Goal: Task Accomplishment & Management: Use online tool/utility

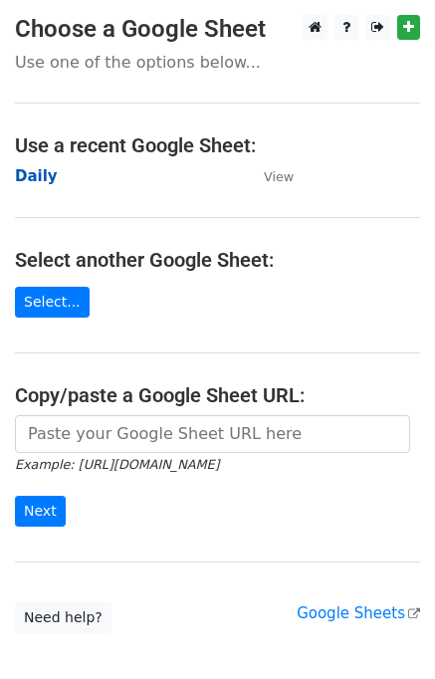
click at [45, 175] on strong "Daily" at bounding box center [36, 176] width 43 height 18
click at [42, 173] on strong "Daily" at bounding box center [36, 176] width 43 height 18
click at [26, 176] on strong "Daily" at bounding box center [36, 176] width 43 height 18
click at [44, 181] on strong "Daily" at bounding box center [36, 176] width 43 height 18
click at [44, 180] on strong "Daily" at bounding box center [36, 176] width 43 height 18
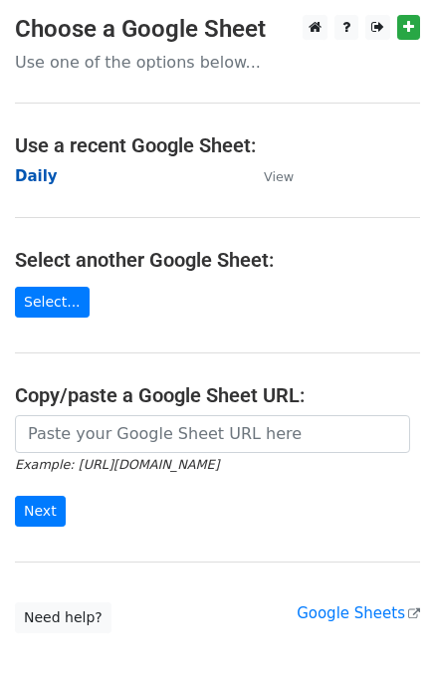
click at [44, 180] on strong "Daily" at bounding box center [36, 176] width 43 height 18
click at [43, 180] on strong "Daily" at bounding box center [36, 176] width 43 height 18
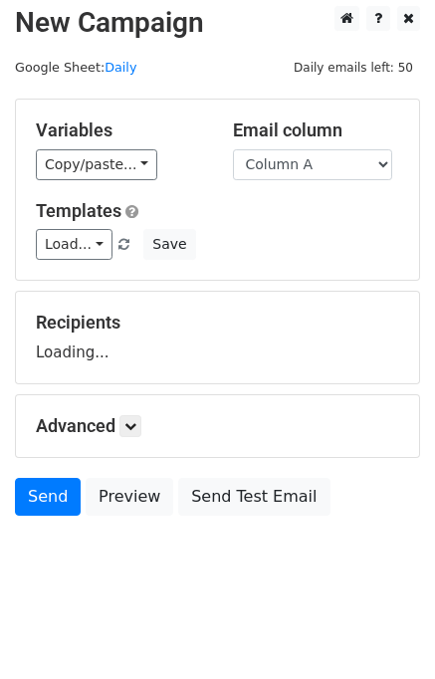
scroll to position [12, 0]
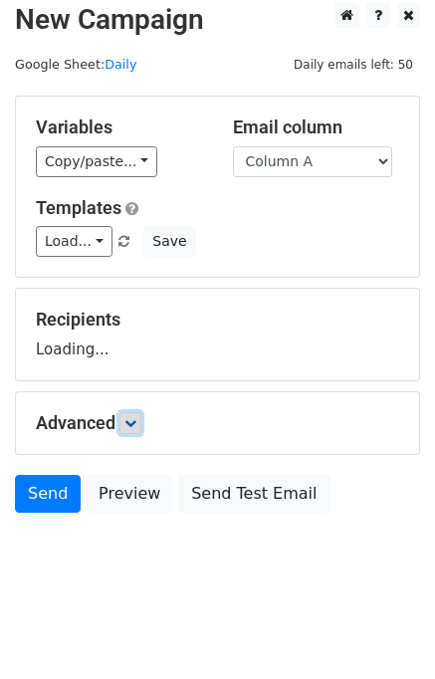
click at [136, 422] on icon at bounding box center [130, 423] width 12 height 12
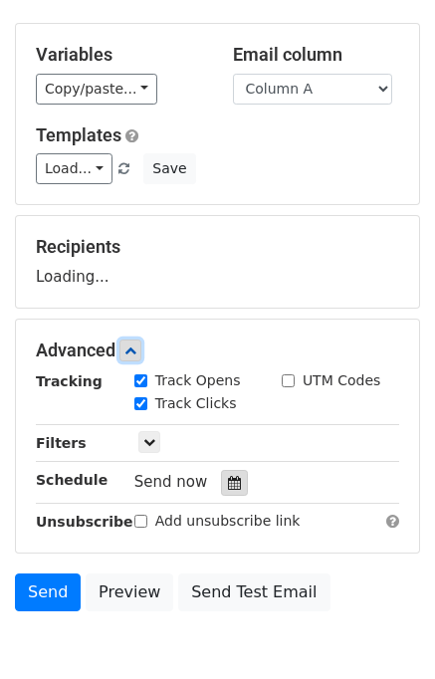
scroll to position [138, 0]
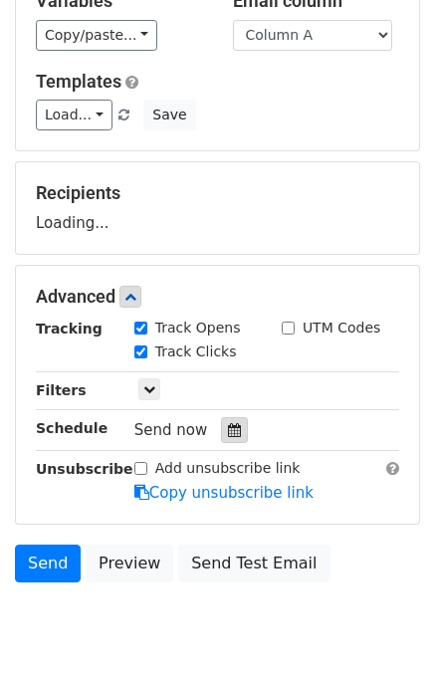
click at [228, 423] on icon at bounding box center [234, 430] width 13 height 14
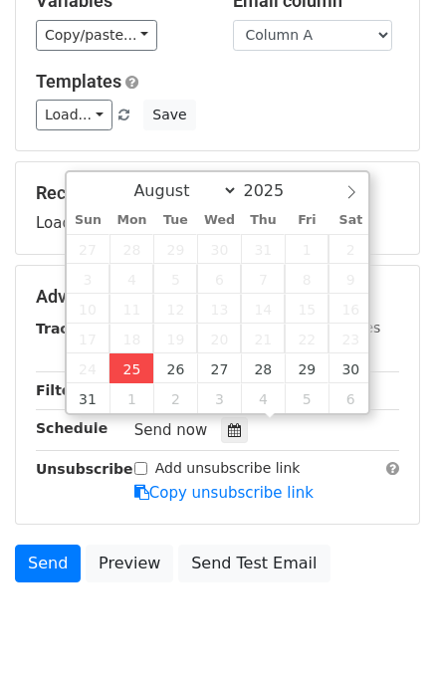
type input "2025-08-25 12:00"
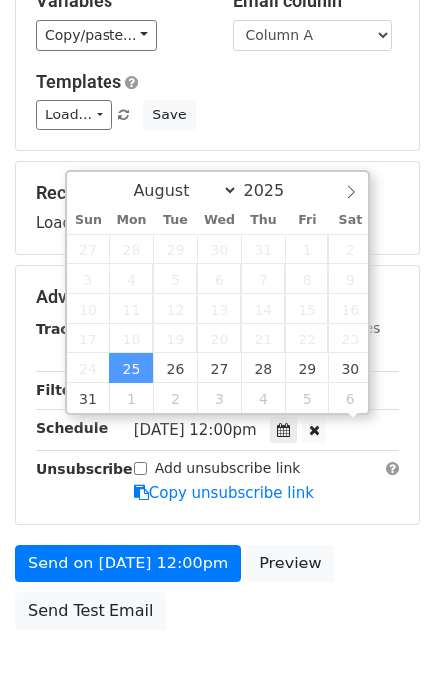
scroll to position [0, 0]
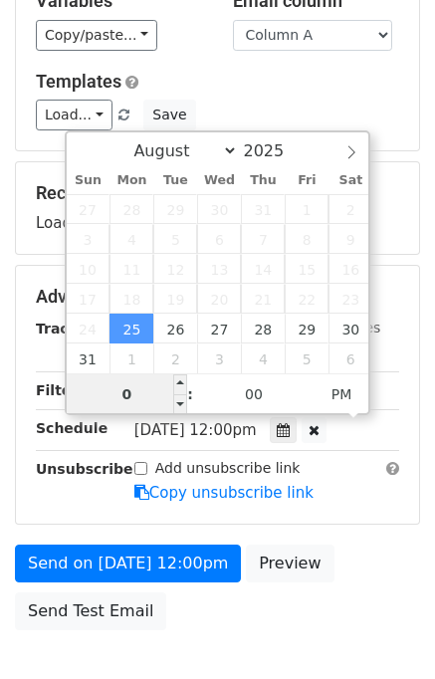
type input "01"
type input "2025-08-25 13:00"
click at [358, 520] on div "Advanced Tracking Track Opens UTM Codes Track Clicks Filters Only include sprea…" at bounding box center [217, 395] width 405 height 260
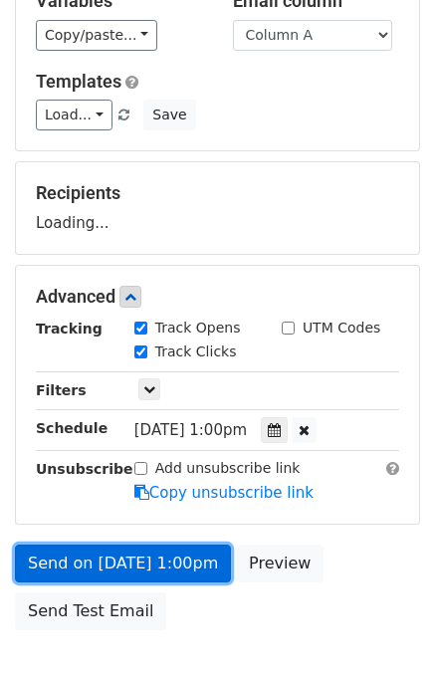
click at [152, 563] on link "Send on Aug 25 at 1:00pm" at bounding box center [123, 564] width 216 height 38
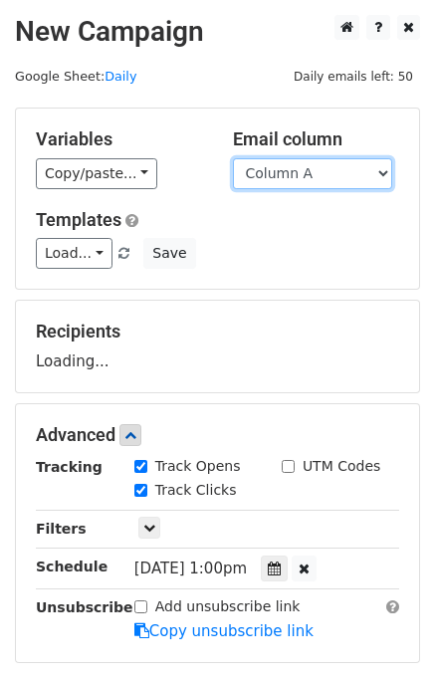
click at [331, 180] on select "Column A Column B Column C" at bounding box center [312, 173] width 159 height 31
click at [233, 158] on select "Column A Column B Column C" at bounding box center [312, 173] width 159 height 31
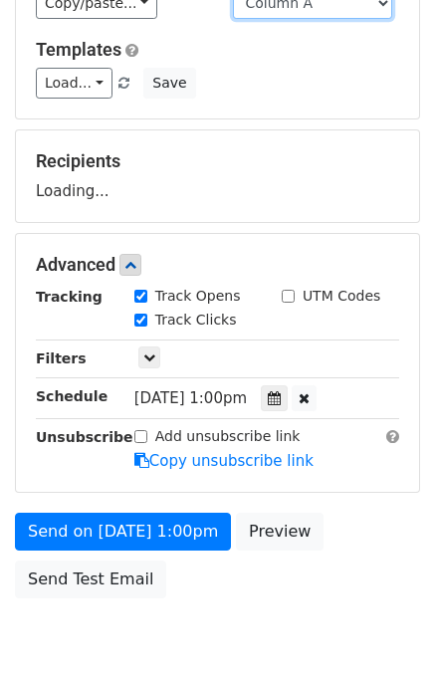
scroll to position [254, 0]
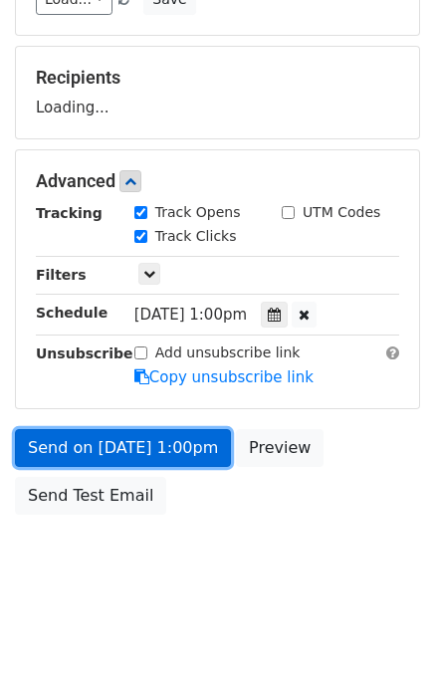
click at [119, 439] on link "Send on Aug 25 at 1:00pm" at bounding box center [123, 448] width 216 height 38
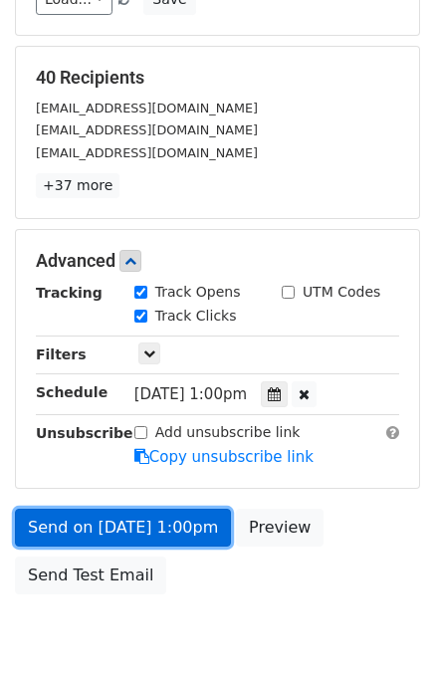
click at [159, 525] on link "Send on Aug 25 at 1:00pm" at bounding box center [123, 528] width 216 height 38
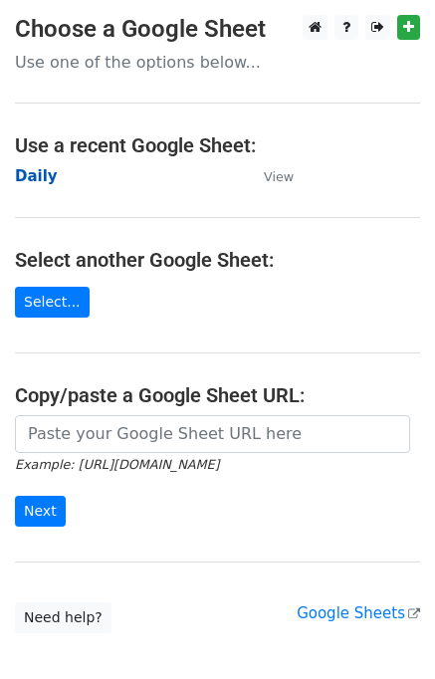
click at [29, 173] on strong "Daily" at bounding box center [36, 176] width 43 height 18
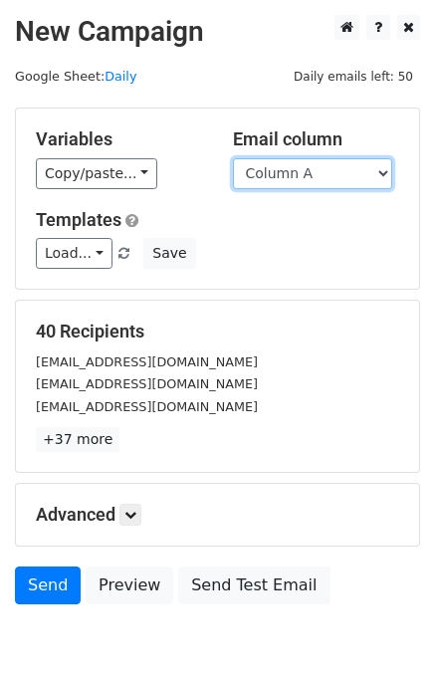
click at [297, 174] on select "Column A Column B Column C" at bounding box center [312, 173] width 159 height 31
select select "Column B"
click at [233, 158] on select "Column A Column B Column C" at bounding box center [312, 173] width 159 height 31
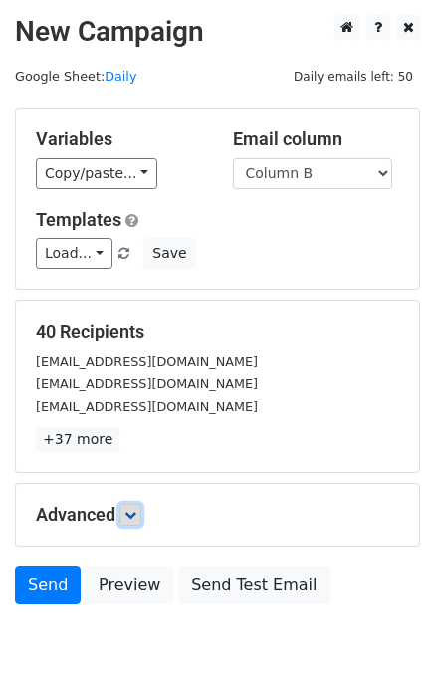
click at [141, 511] on link at bounding box center [130, 515] width 22 height 22
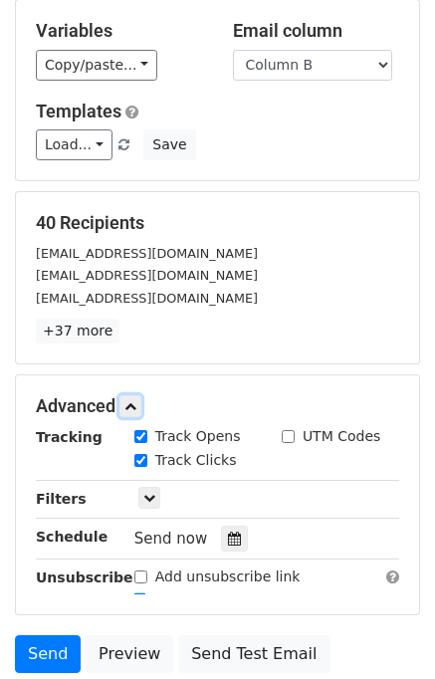
scroll to position [261, 0]
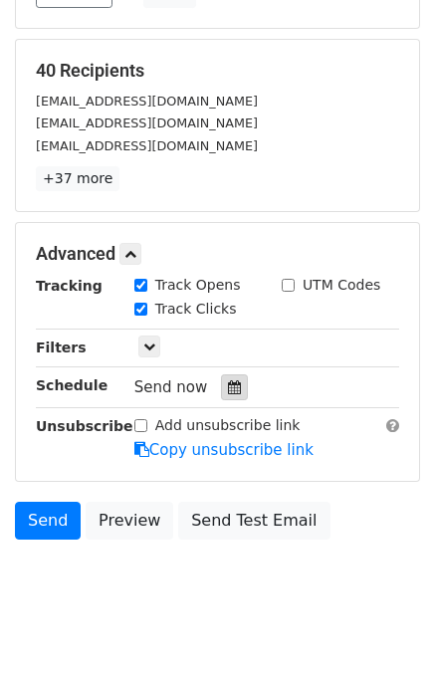
click at [227, 392] on div at bounding box center [234, 387] width 27 height 26
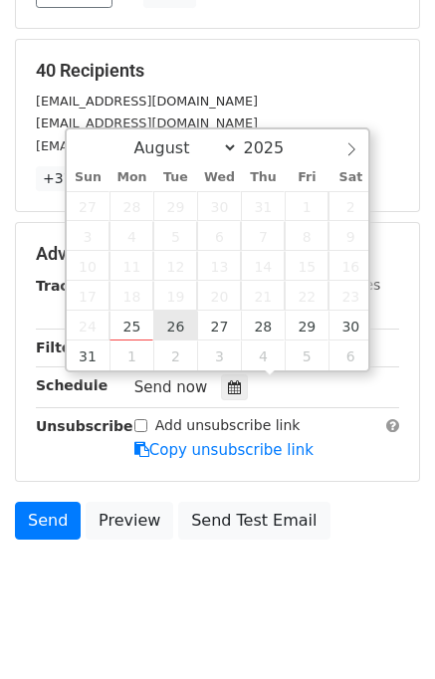
type input "2025-08-26 12:00"
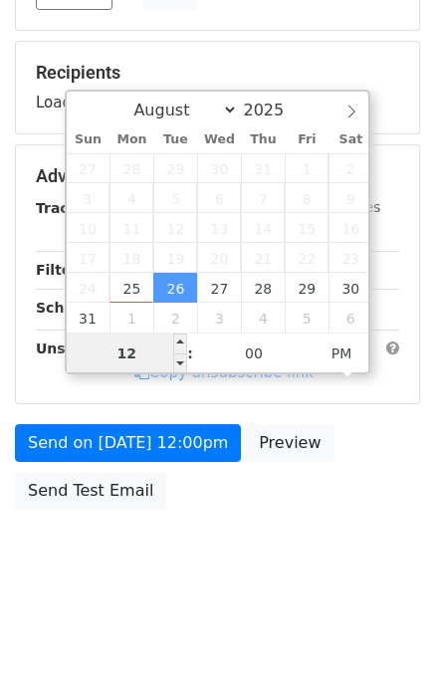
scroll to position [254, 0]
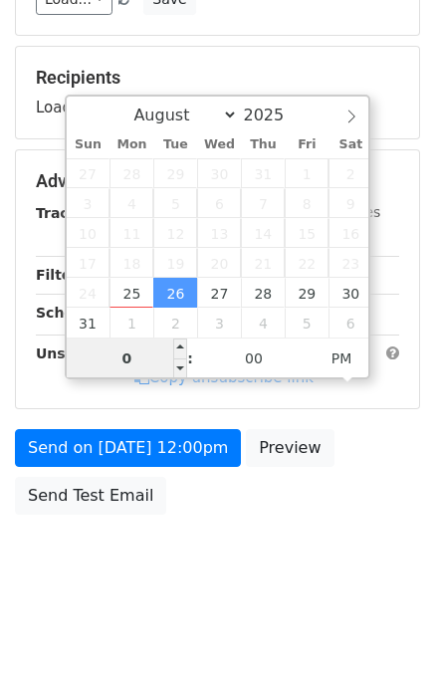
type input "02"
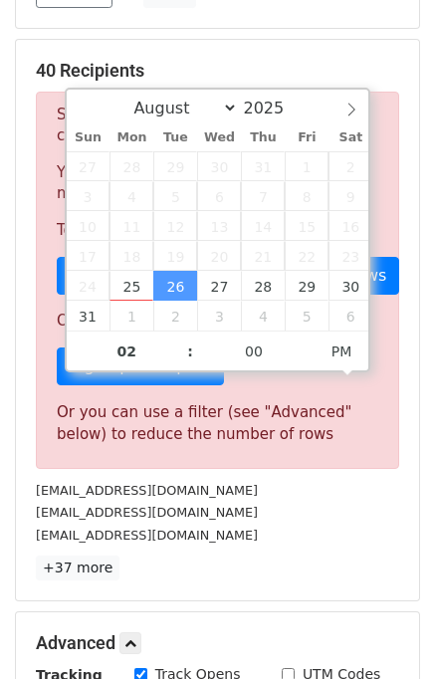
type input "2025-08-26 14:00"
click at [322, 519] on div "[EMAIL_ADDRESS][DOMAIN_NAME]" at bounding box center [217, 512] width 393 height 23
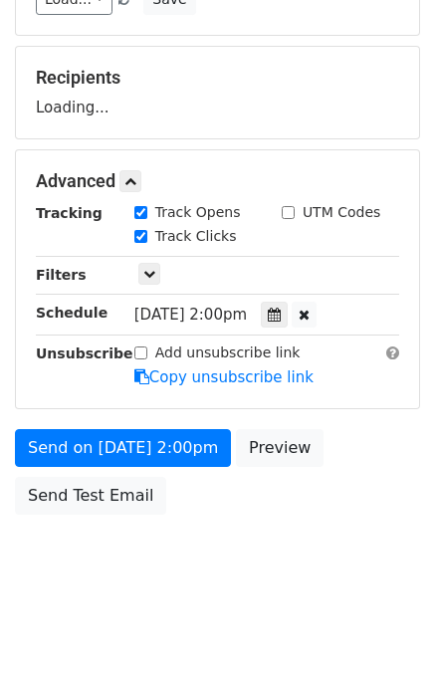
click at [326, 515] on div "Send on Aug 26 at 2:00pm Preview Send Test Email" at bounding box center [217, 477] width 435 height 96
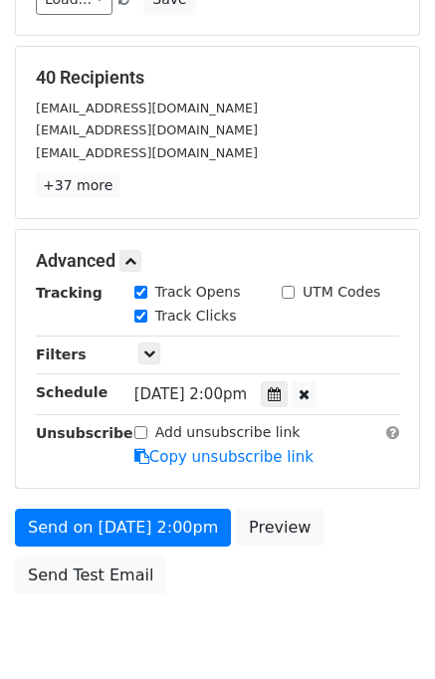
scroll to position [261, 0]
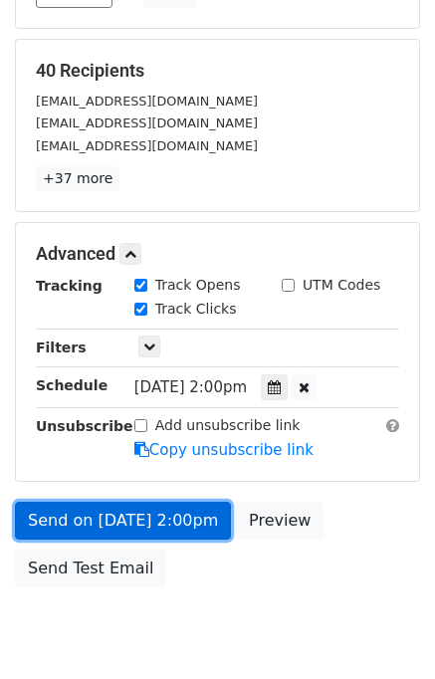
click at [123, 521] on link "Send on Aug 26 at 2:00pm" at bounding box center [123, 521] width 216 height 38
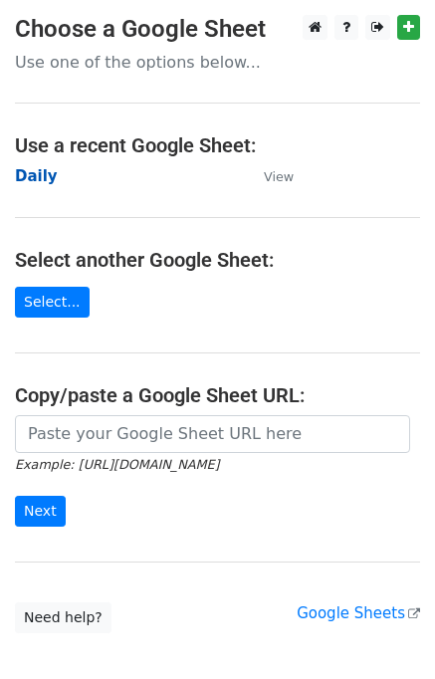
click at [28, 173] on strong "Daily" at bounding box center [36, 176] width 43 height 18
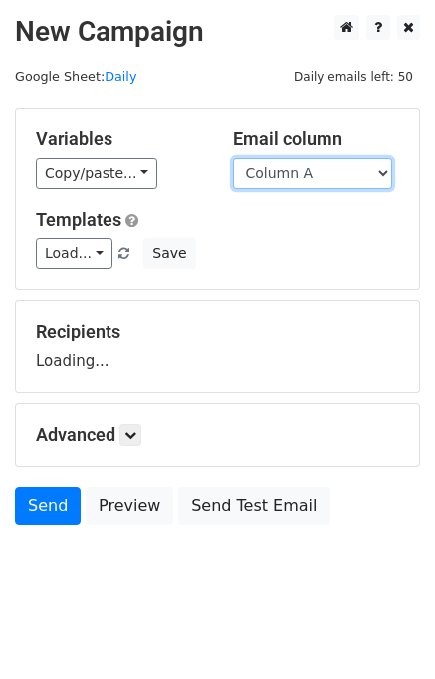
click at [311, 167] on select "Column A Column B Column C" at bounding box center [312, 173] width 159 height 31
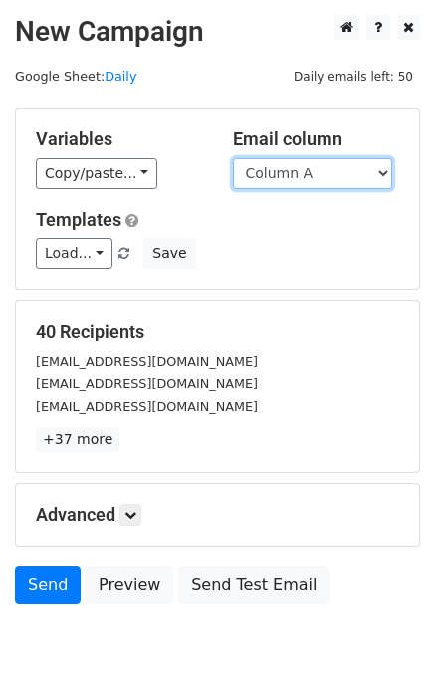
drag, startPoint x: 305, startPoint y: 173, endPoint x: 309, endPoint y: 184, distance: 11.7
click at [305, 173] on select "Column A Column B Column C" at bounding box center [312, 173] width 159 height 31
select select "Column C"
click at [233, 158] on select "Column A Column B Column C" at bounding box center [312, 173] width 159 height 31
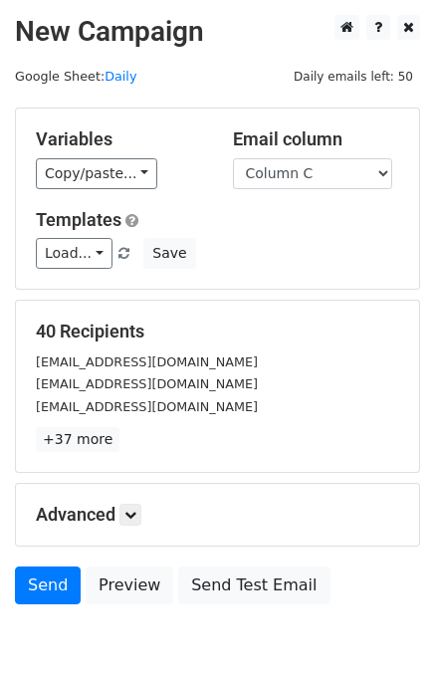
click at [125, 539] on div "Advanced Tracking Track Opens UTM Codes Track Clicks Filters Only include sprea…" at bounding box center [217, 515] width 403 height 62
click at [129, 519] on link at bounding box center [130, 515] width 22 height 22
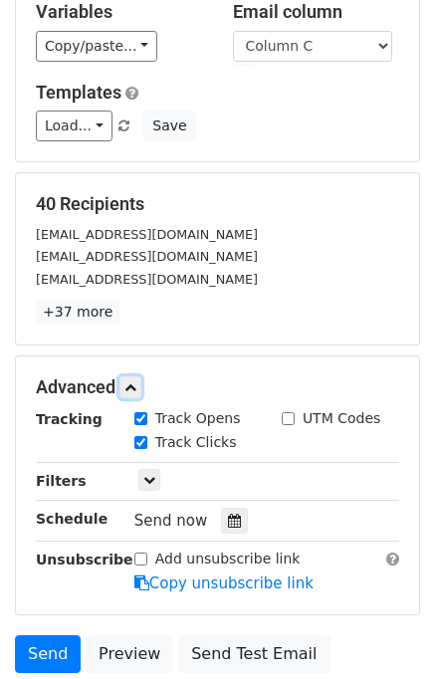
scroll to position [255, 0]
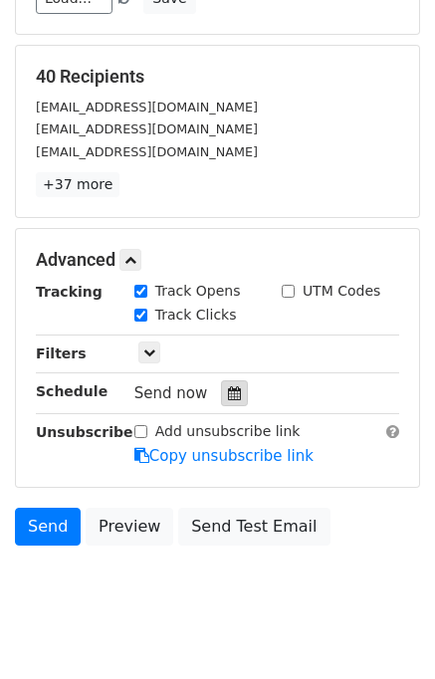
click at [228, 391] on icon at bounding box center [234, 393] width 13 height 14
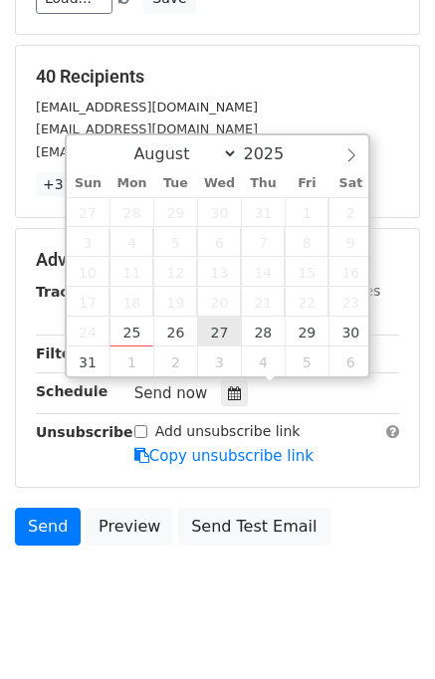
type input "2025-08-27 12:00"
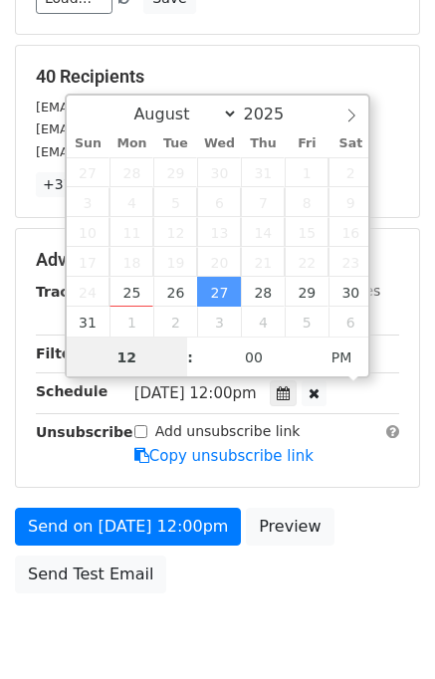
scroll to position [0, 0]
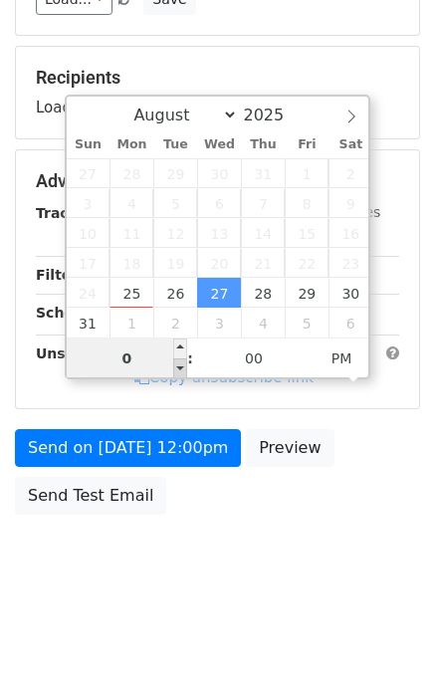
type input "03"
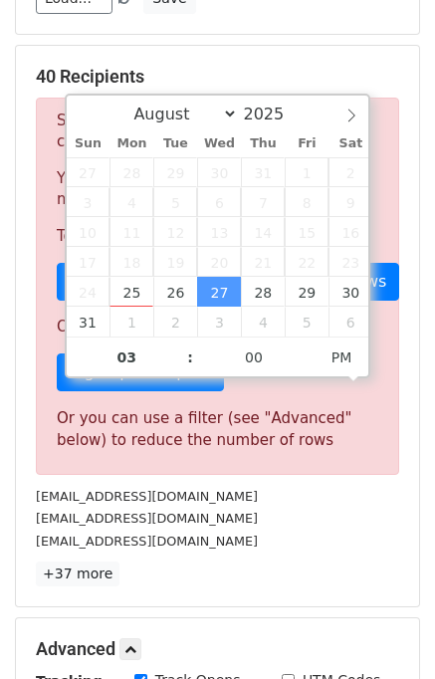
type input "2025-08-27 15:00"
click at [305, 530] on div "hello@financielle.com" at bounding box center [217, 541] width 393 height 23
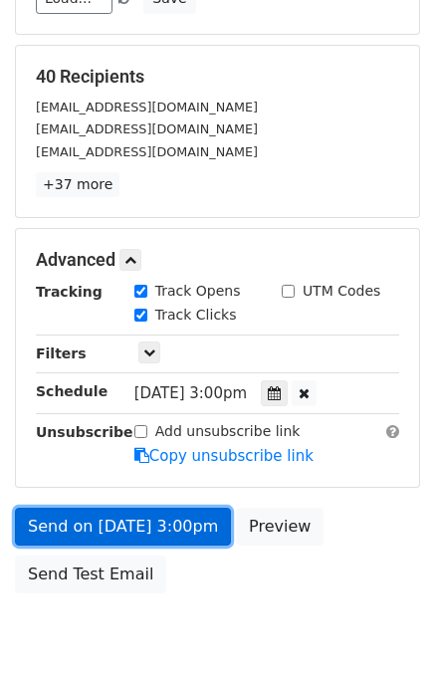
click at [79, 523] on link "Send on Aug 27 at 3:00pm" at bounding box center [123, 527] width 216 height 38
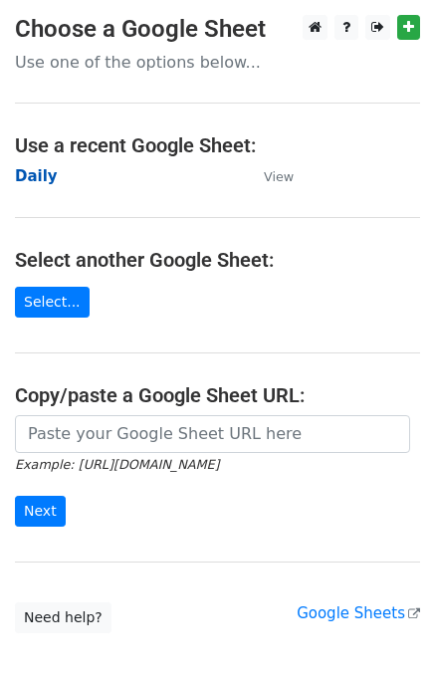
click at [37, 180] on strong "Daily" at bounding box center [36, 176] width 43 height 18
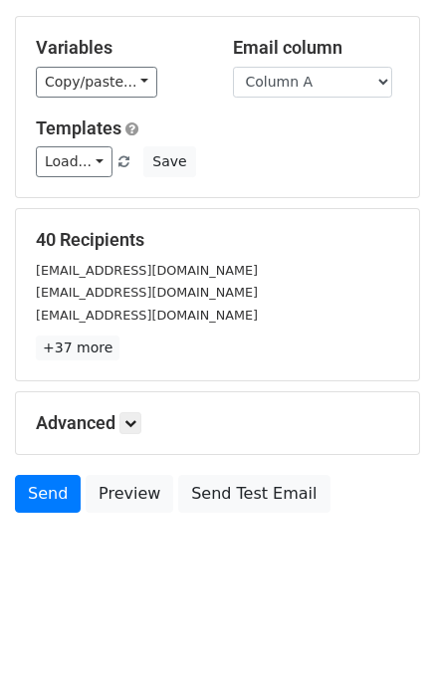
scroll to position [92, 0]
click at [136, 422] on icon at bounding box center [130, 423] width 12 height 12
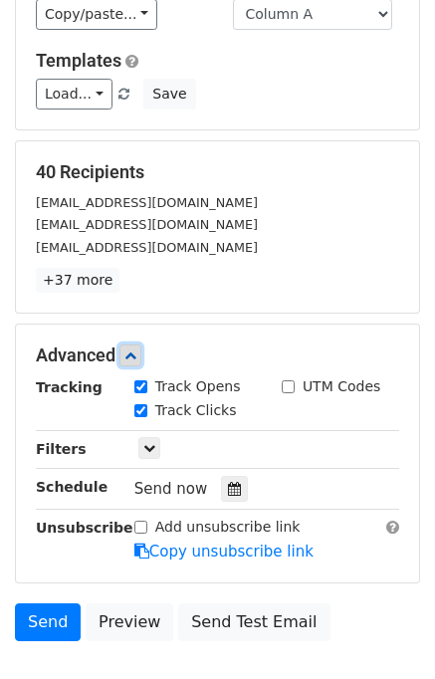
scroll to position [287, 0]
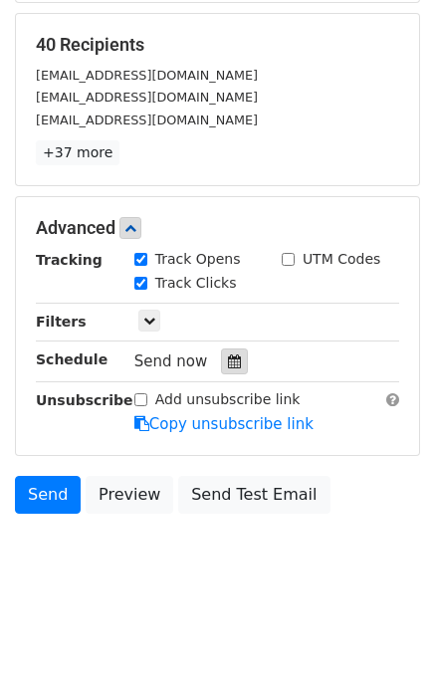
click at [224, 370] on div at bounding box center [234, 361] width 27 height 26
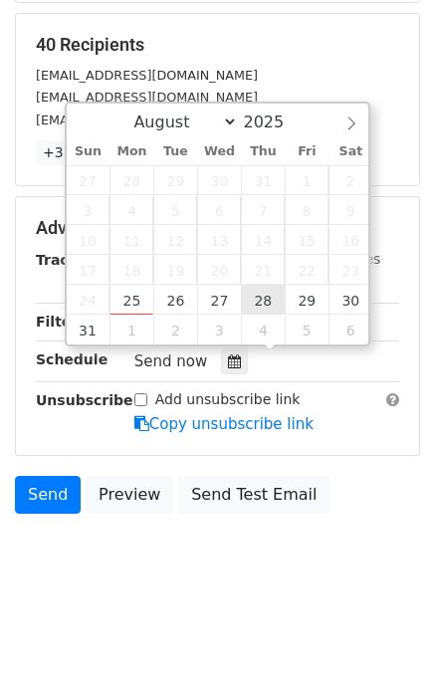
type input "2025-08-28 12:00"
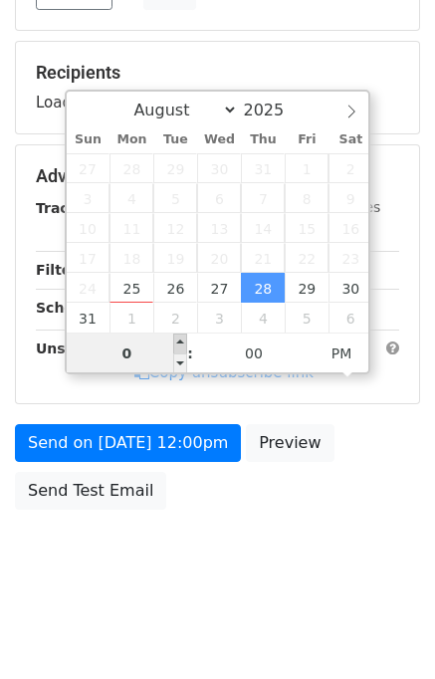
type input "04"
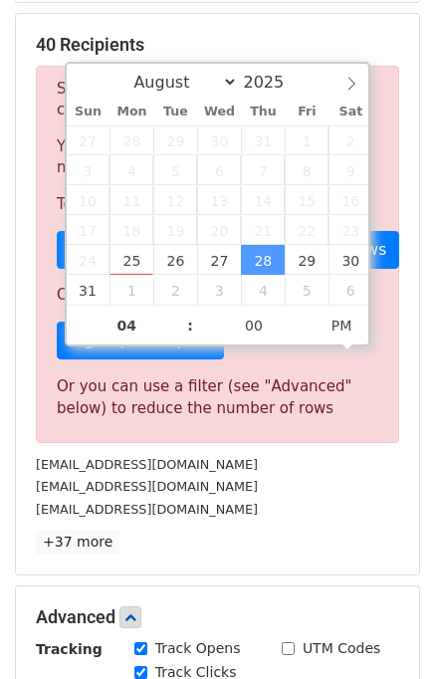
type input "2025-08-28 16:00"
click at [354, 517] on div "[EMAIL_ADDRESS][DOMAIN_NAME]" at bounding box center [217, 509] width 393 height 23
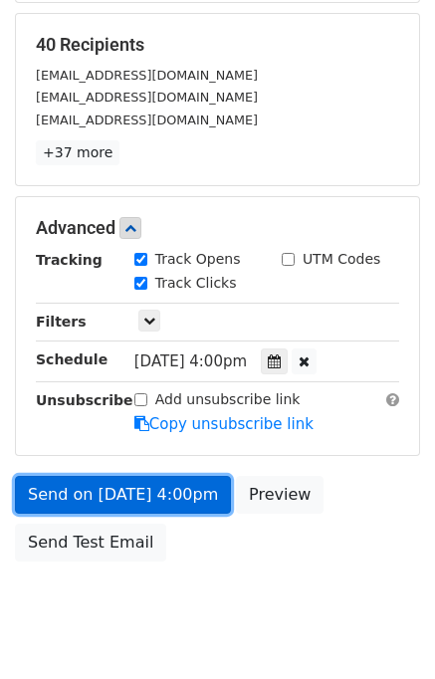
click at [143, 487] on link "Send on Aug 28 at 4:00pm" at bounding box center [123, 495] width 216 height 38
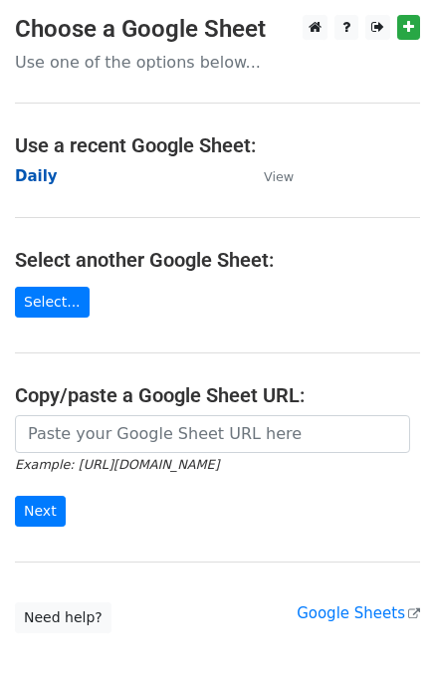
click at [37, 180] on strong "Daily" at bounding box center [36, 176] width 43 height 18
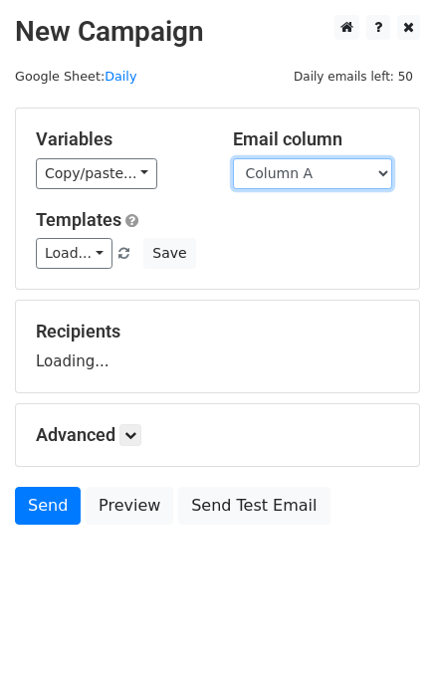
click at [329, 175] on select "Column A Column B Column C" at bounding box center [312, 173] width 159 height 31
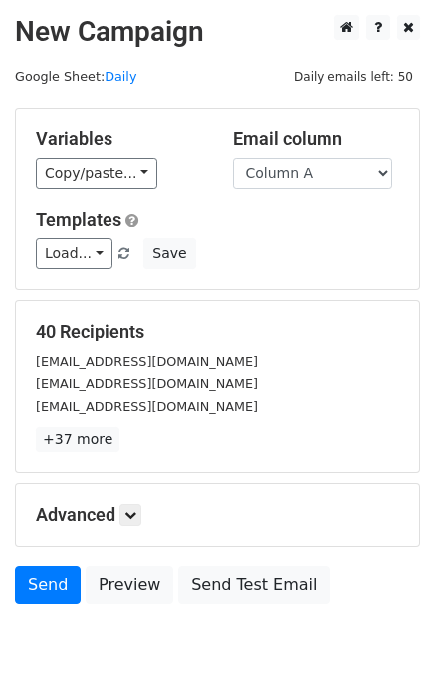
click at [314, 230] on div "Templates Load... No templates saved Save" at bounding box center [217, 239] width 393 height 61
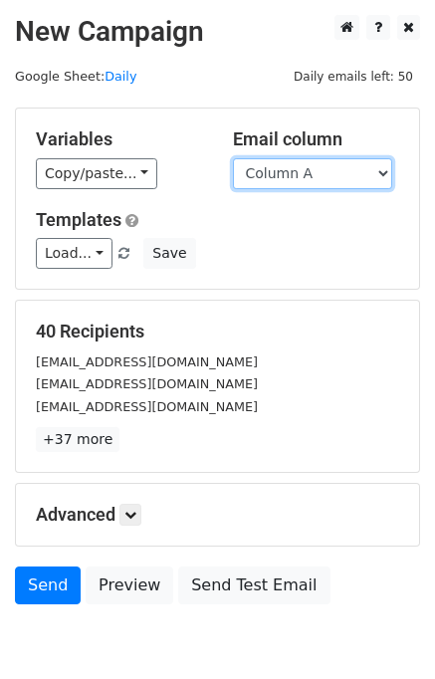
click at [334, 179] on select "Column A Column B Column C" at bounding box center [312, 173] width 159 height 31
select select "Column B"
click at [233, 158] on select "Column A Column B Column C" at bounding box center [312, 173] width 159 height 31
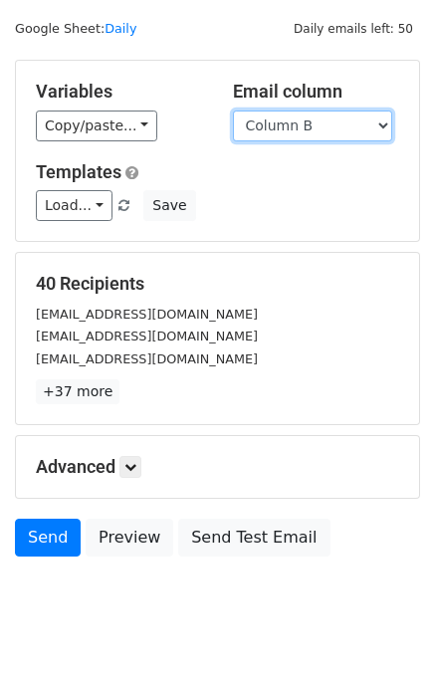
scroll to position [92, 0]
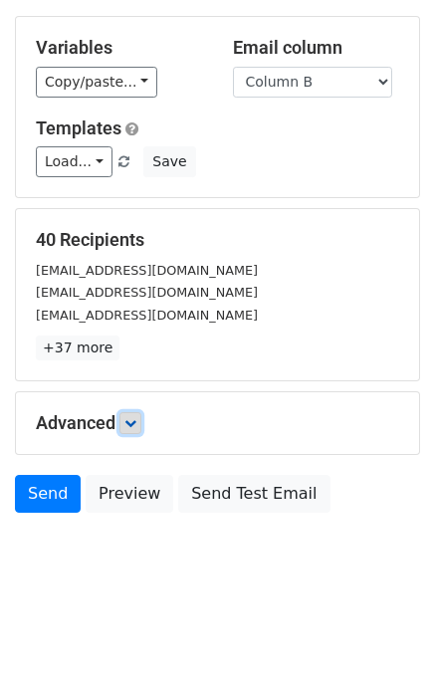
click at [132, 421] on icon at bounding box center [130, 423] width 12 height 12
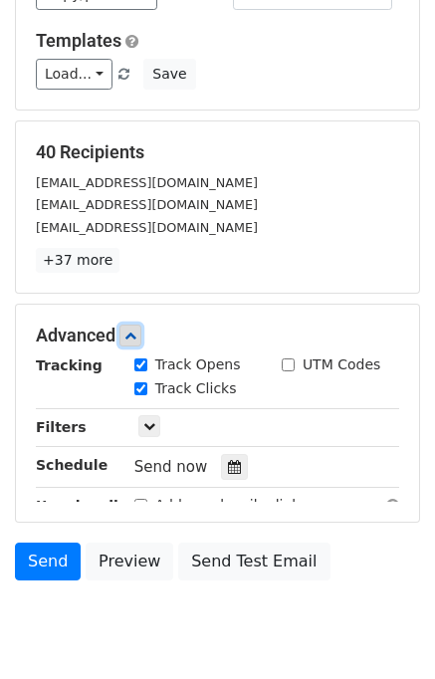
scroll to position [265, 0]
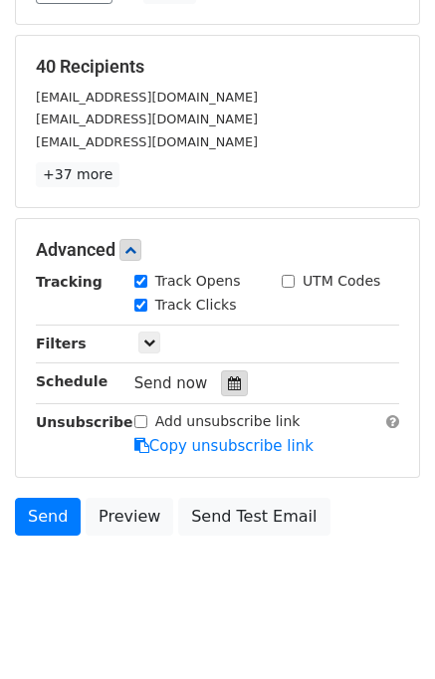
click at [228, 387] on icon at bounding box center [234, 383] width 13 height 14
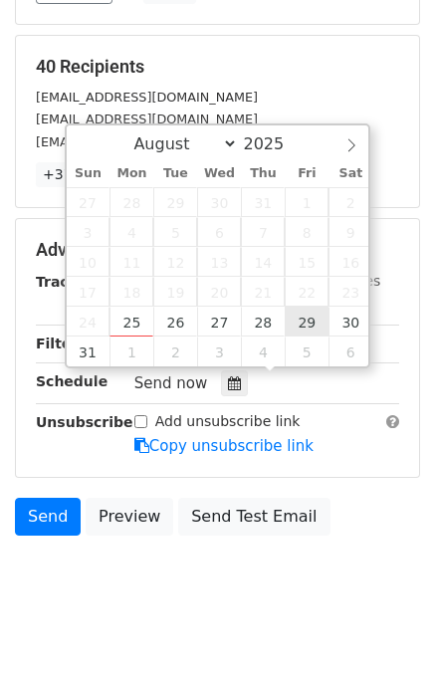
type input "2025-08-29 12:00"
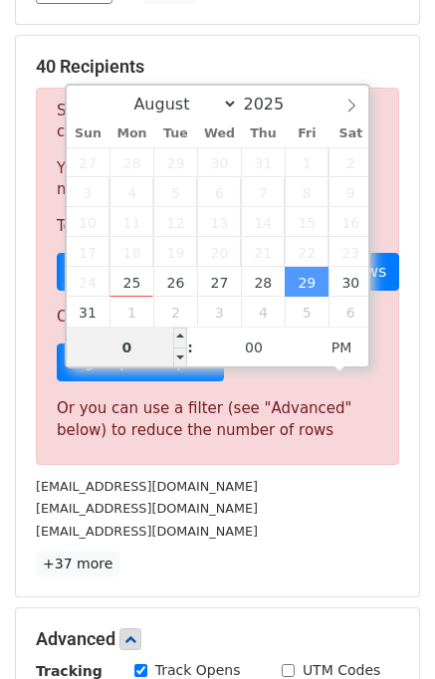
type input "05"
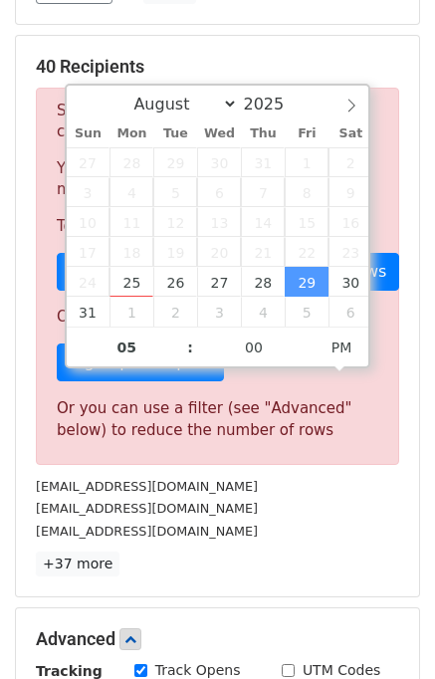
type input "2025-08-29 17:00"
click at [313, 511] on div "booking@www.durhamcitycabs.co.uk" at bounding box center [217, 508] width 393 height 23
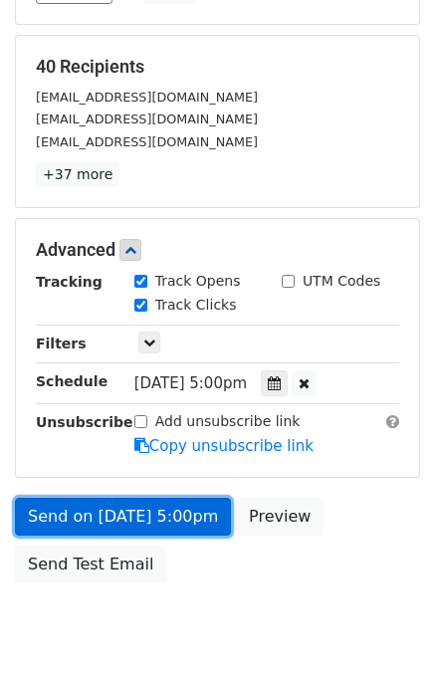
click at [130, 509] on link "Send on Aug 29 at 5:00pm" at bounding box center [123, 517] width 216 height 38
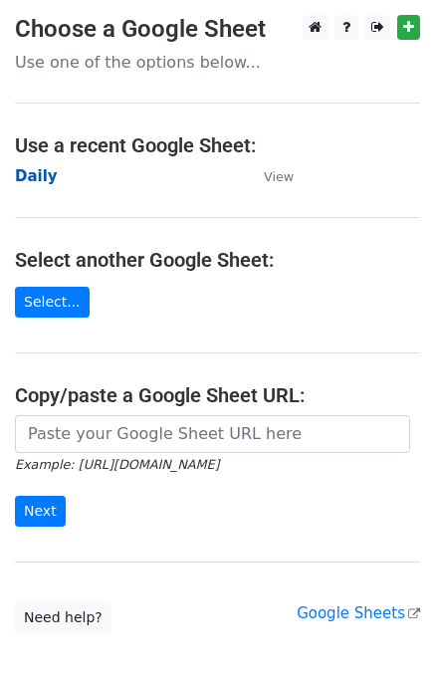
click at [39, 179] on strong "Daily" at bounding box center [36, 176] width 43 height 18
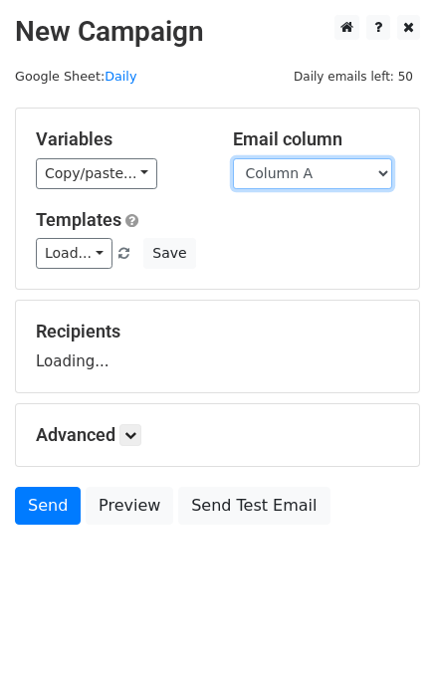
click at [307, 176] on select "Column A Column B Column C" at bounding box center [312, 173] width 159 height 31
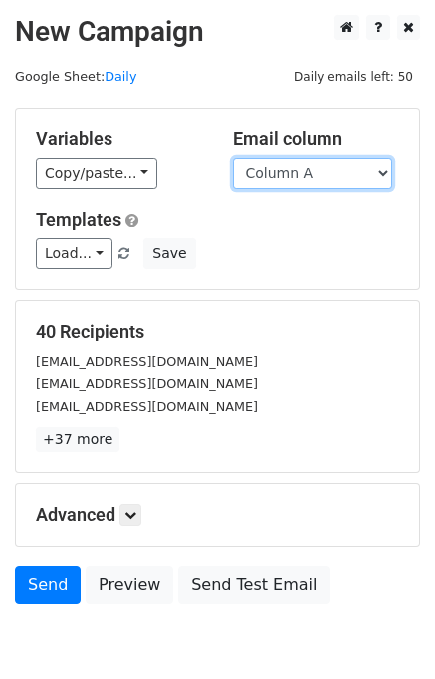
click at [312, 162] on select "Column A Column B Column C" at bounding box center [312, 173] width 159 height 31
select select "Column C"
click at [233, 158] on select "Column A Column B Column C" at bounding box center [312, 173] width 159 height 31
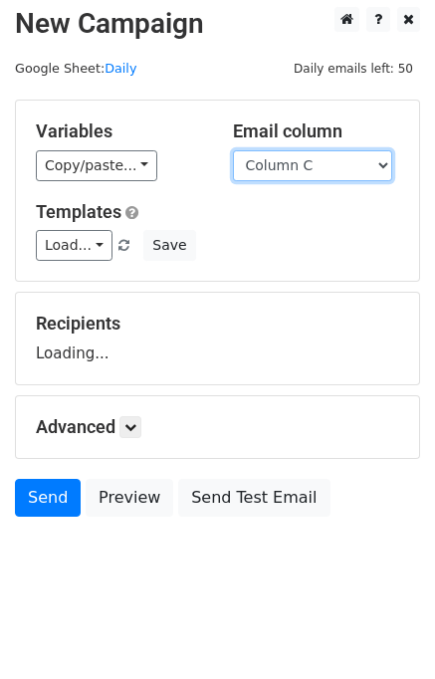
scroll to position [12, 0]
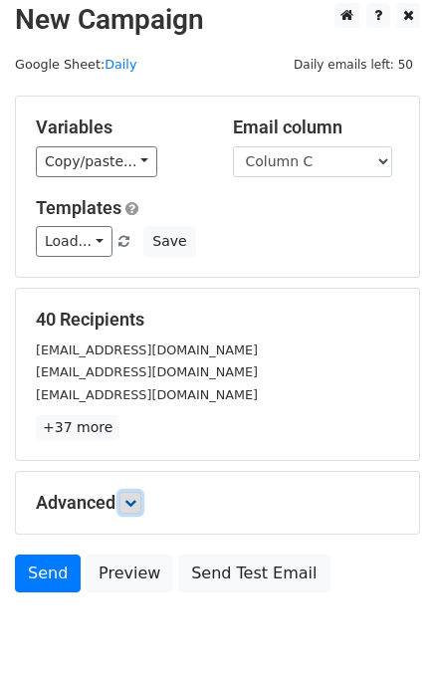
click at [136, 503] on icon at bounding box center [130, 503] width 12 height 12
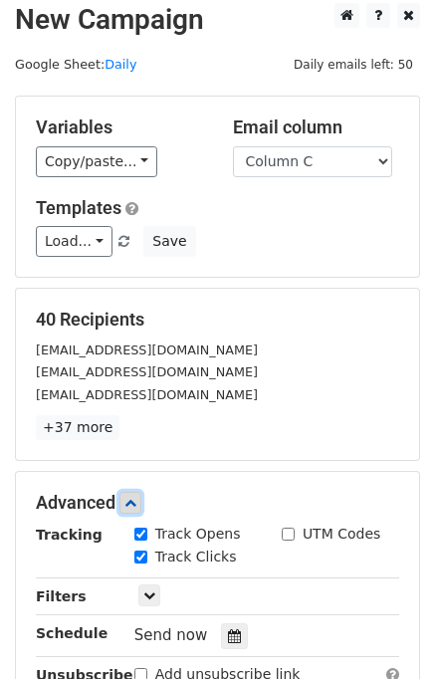
scroll to position [280, 0]
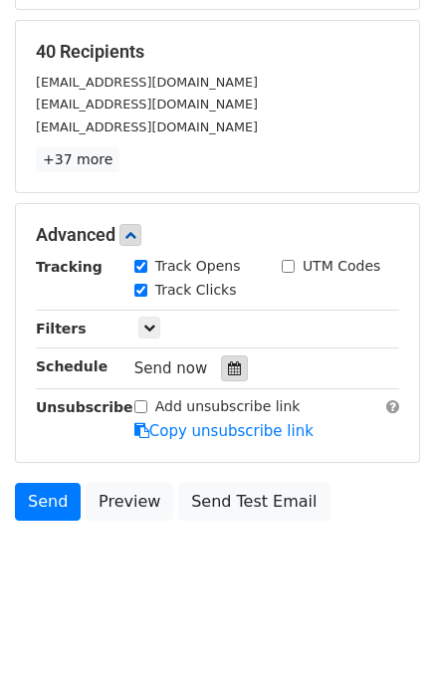
click at [228, 370] on icon at bounding box center [234, 368] width 13 height 14
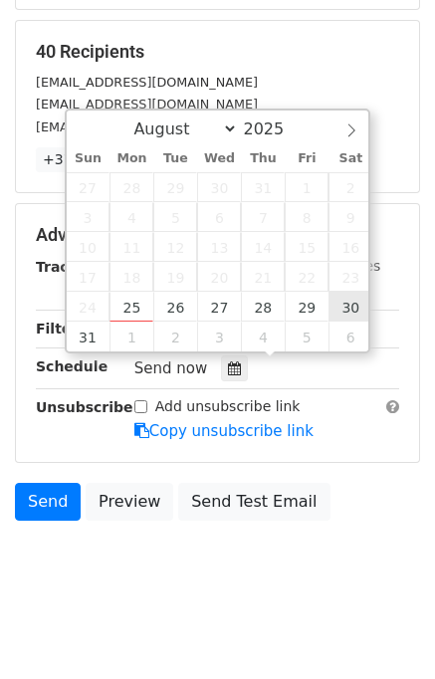
type input "[DATE] 12:00"
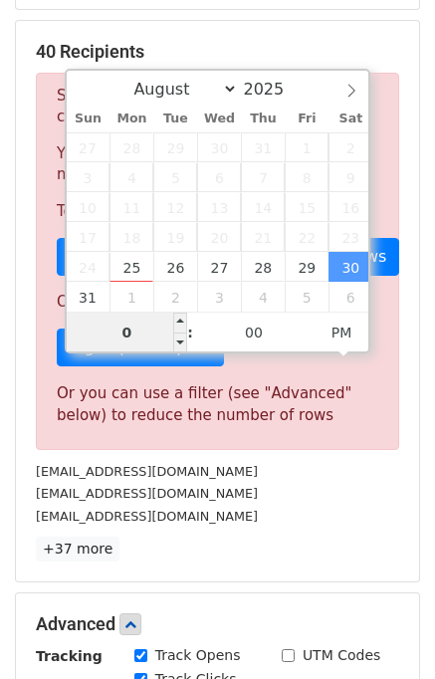
type input "06"
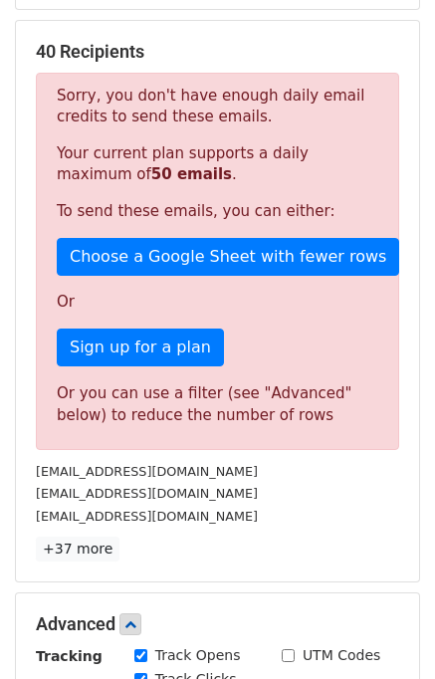
type input "[DATE] 18:00"
click at [266, 519] on div "[EMAIL_ADDRESS][DOMAIN_NAME]" at bounding box center [217, 516] width 393 height 23
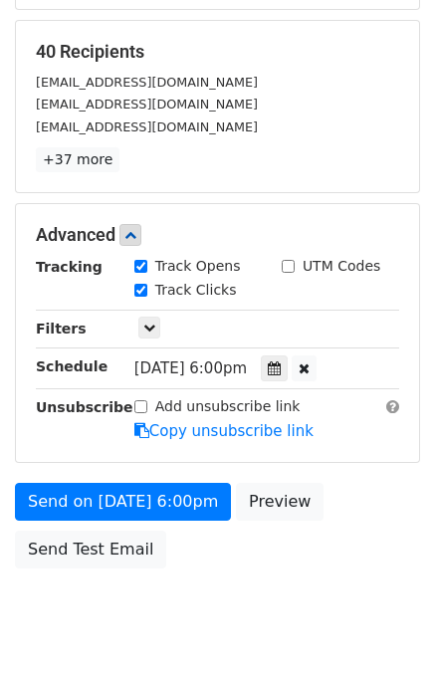
scroll to position [333, 0]
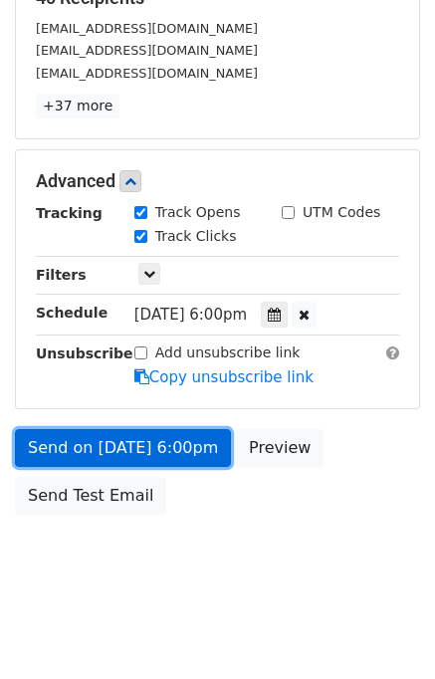
click at [85, 440] on link "Send on [DATE] 6:00pm" at bounding box center [123, 448] width 216 height 38
